Goal: Information Seeking & Learning: Learn about a topic

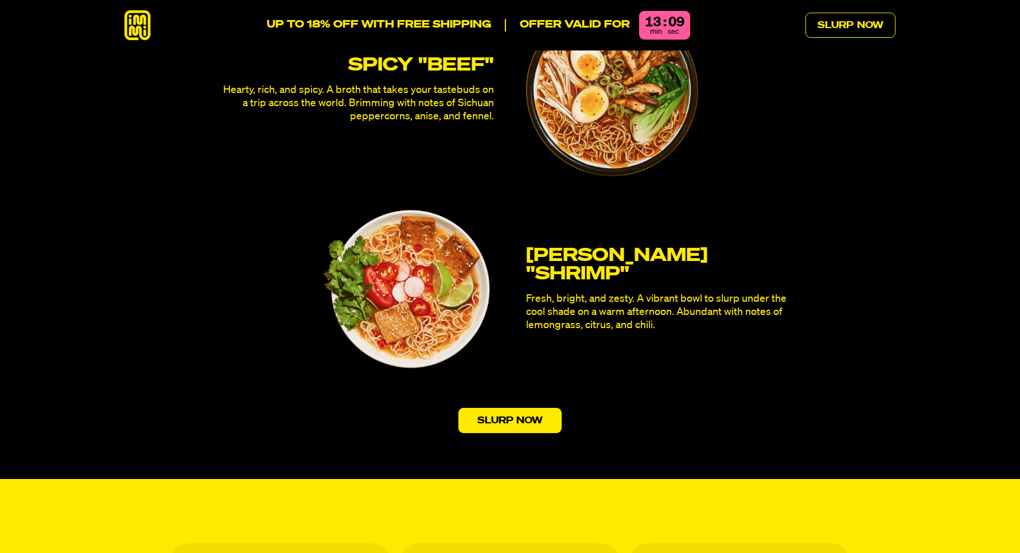
scroll to position [3432, 0]
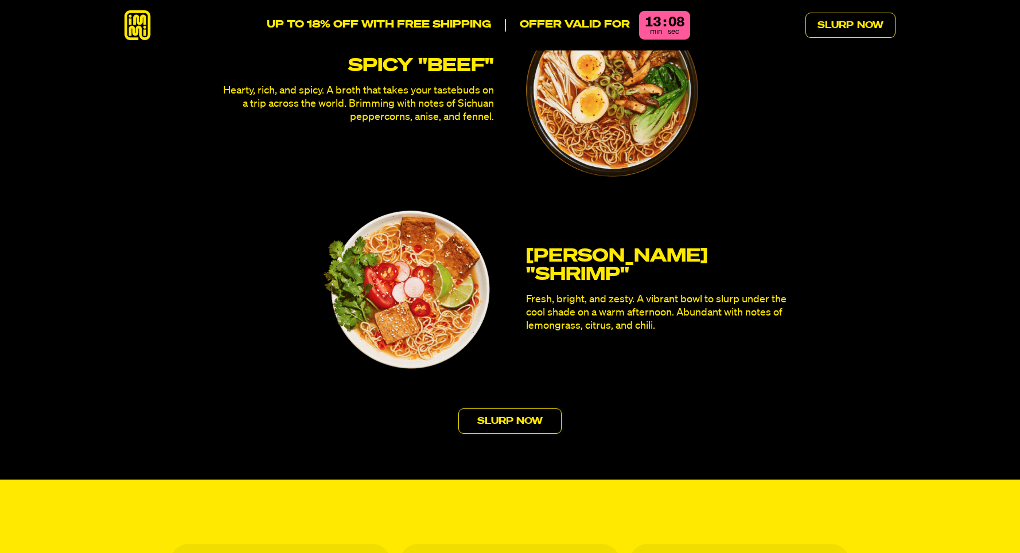
click at [500, 408] on link "Slurp Now" at bounding box center [510, 420] width 104 height 25
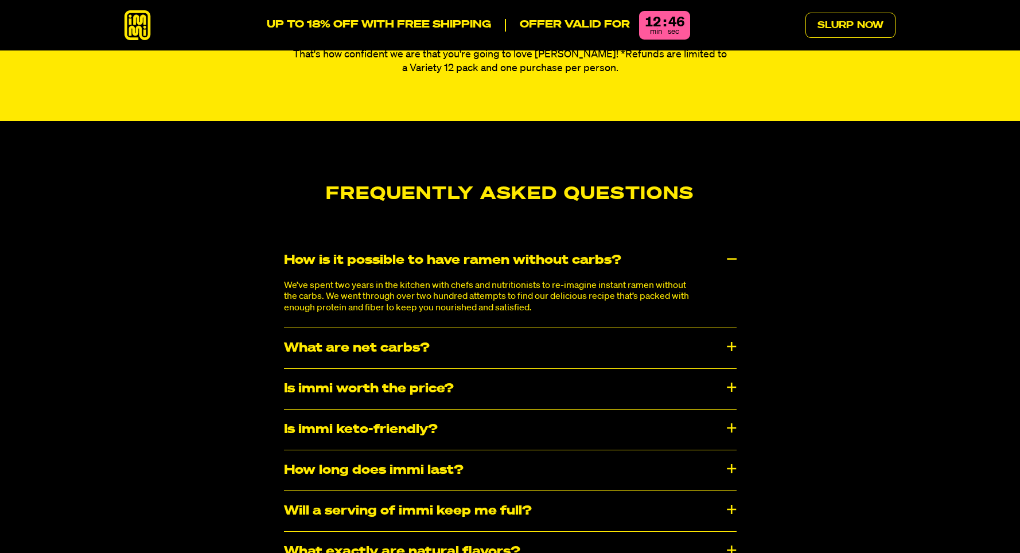
scroll to position [5896, 0]
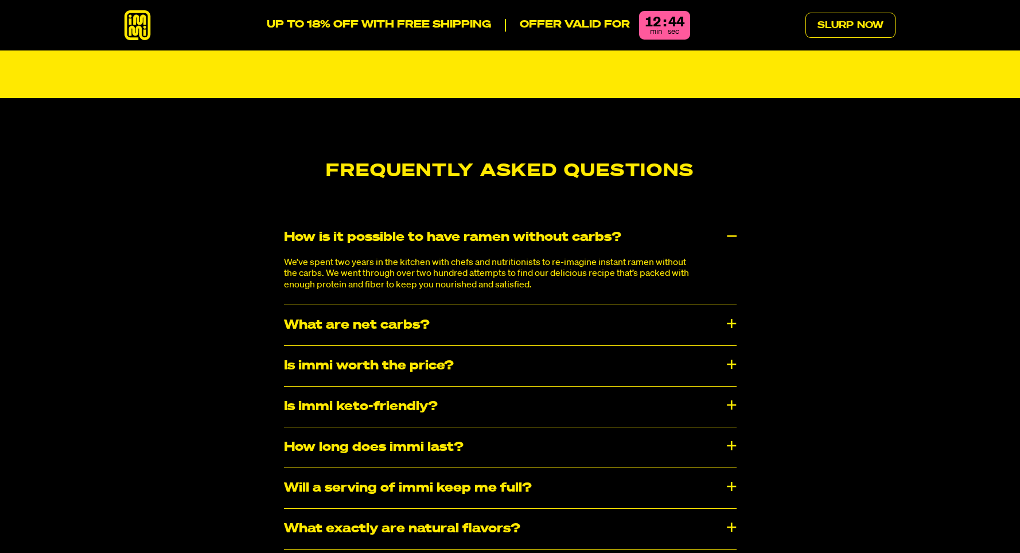
click at [724, 346] on div "Is immi worth the price?" at bounding box center [510, 366] width 453 height 40
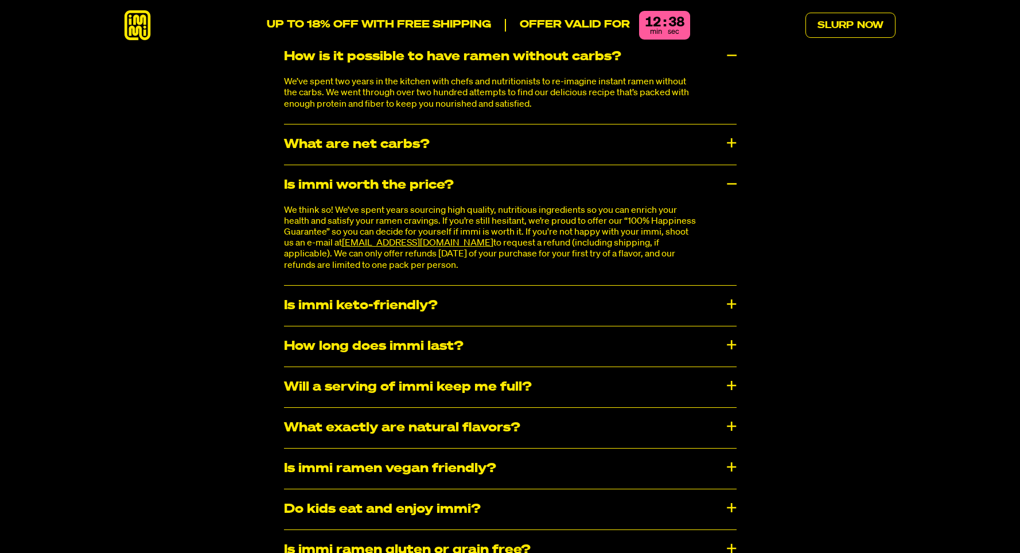
scroll to position [6079, 0]
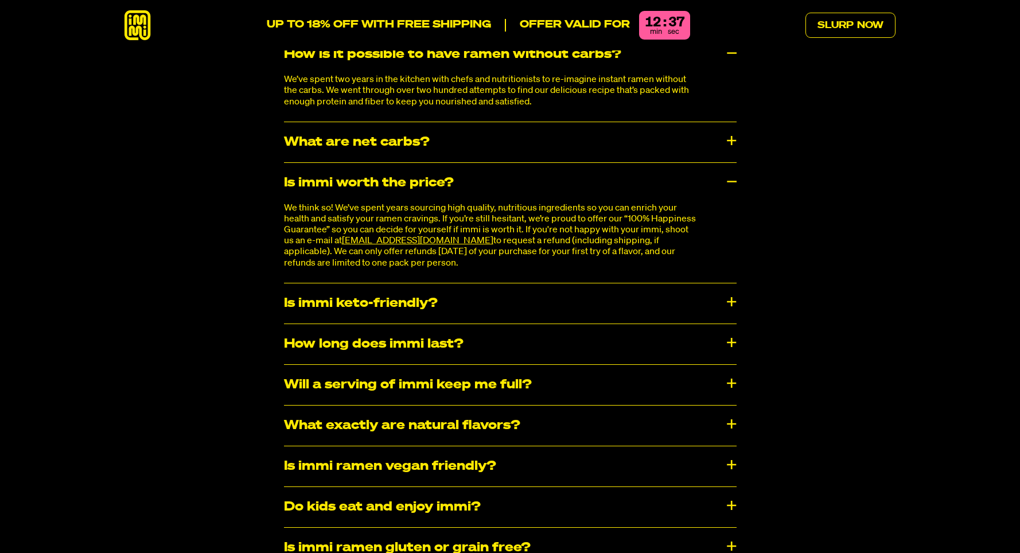
click at [715, 365] on div "Will a serving of immi keep me full?" at bounding box center [510, 385] width 453 height 40
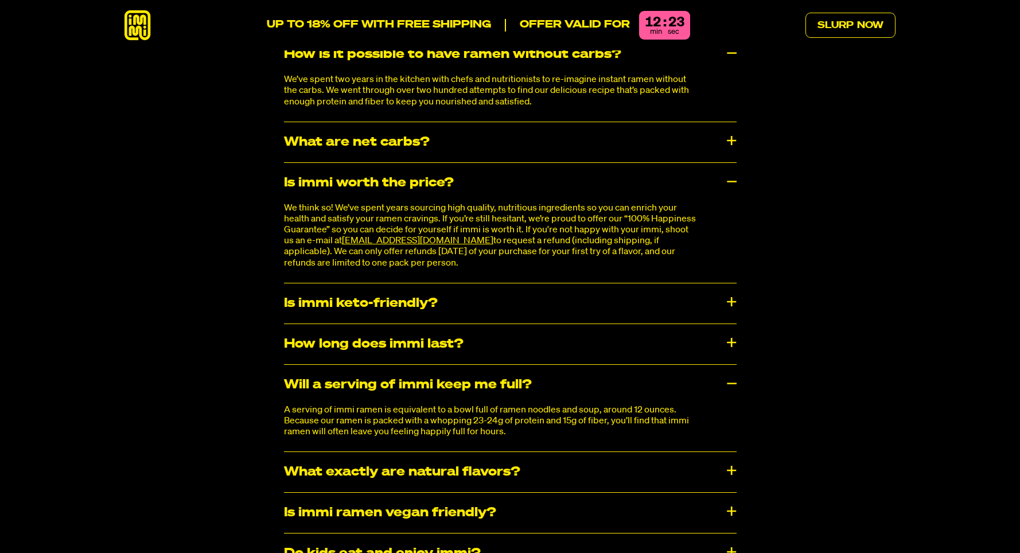
click at [718, 533] on div "Do kids eat and enjoy immi?" at bounding box center [510, 553] width 453 height 40
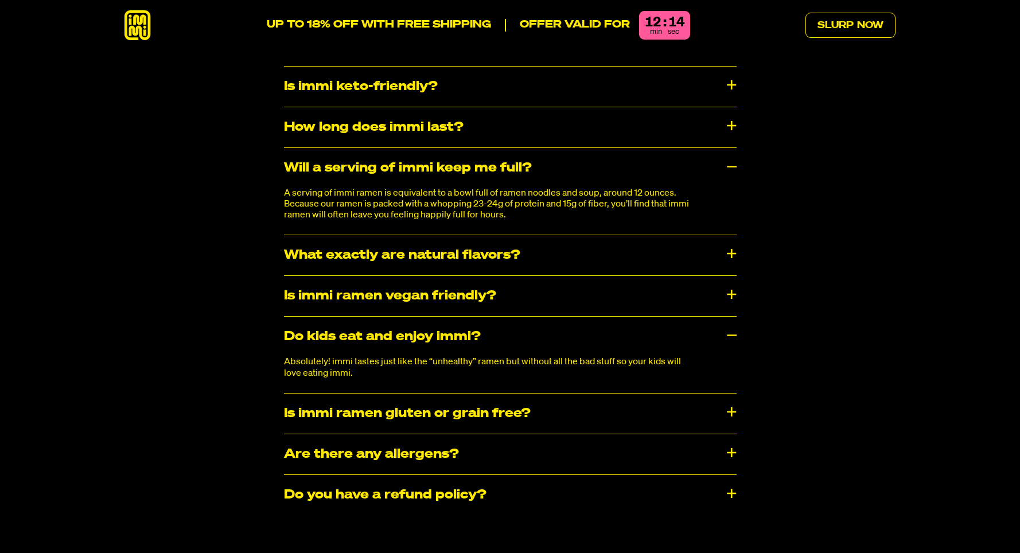
scroll to position [6299, 0]
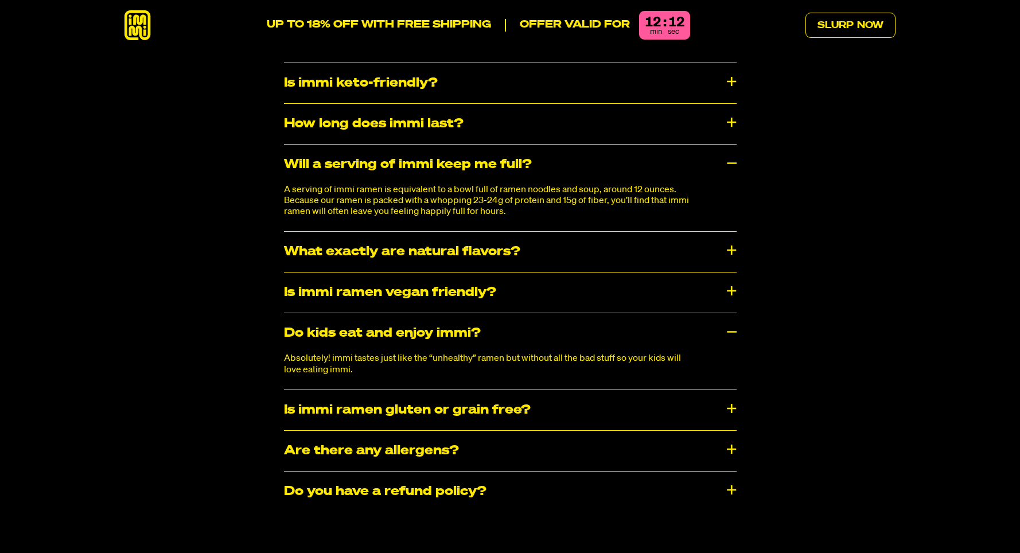
click at [734, 471] on div "Do you have a refund policy?" at bounding box center [510, 491] width 453 height 40
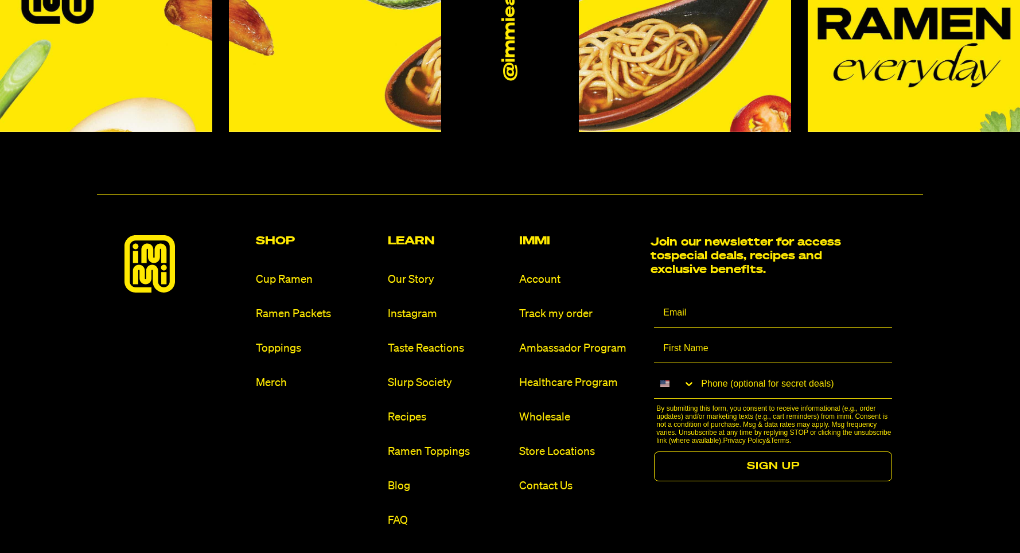
scroll to position [7055, 0]
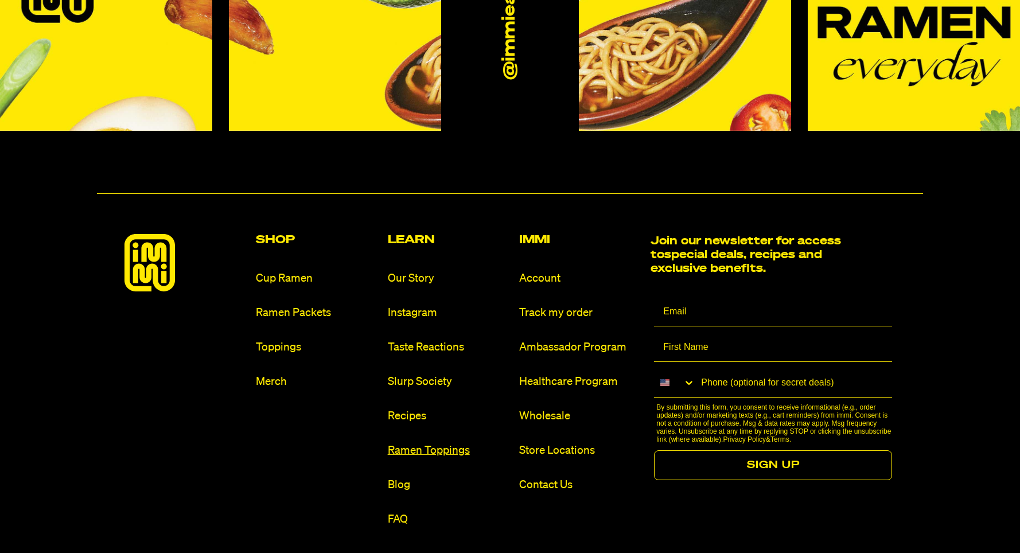
click at [439, 443] on link "Ramen Toppings" at bounding box center [449, 450] width 122 height 15
